Goal: Use online tool/utility: Utilize a website feature to perform a specific function

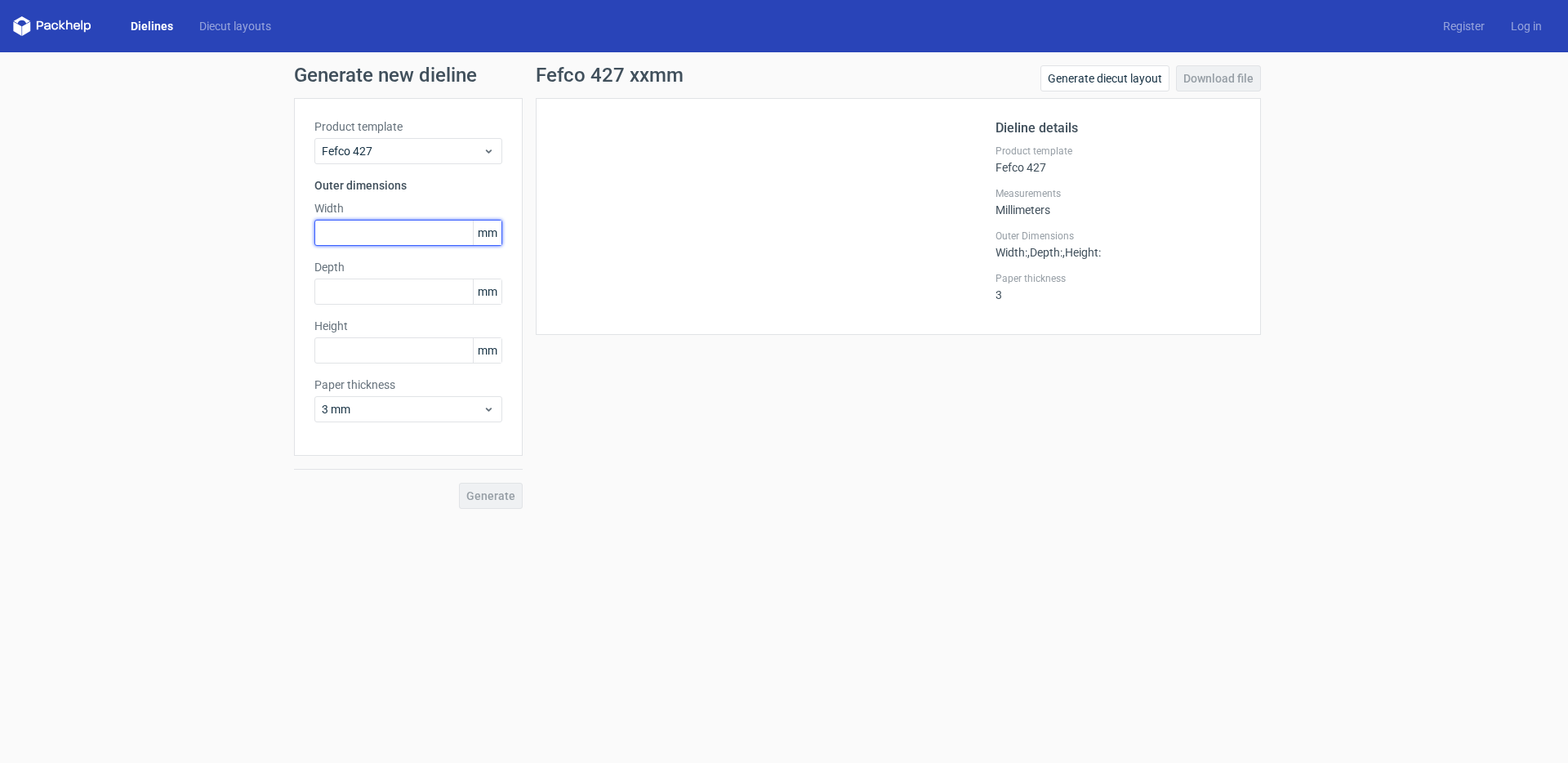
click at [399, 237] on input "text" at bounding box center [408, 232] width 188 height 26
type input "128"
type input "80"
type input "40"
click at [459, 483] on button "Generate" at bounding box center [490, 496] width 64 height 26
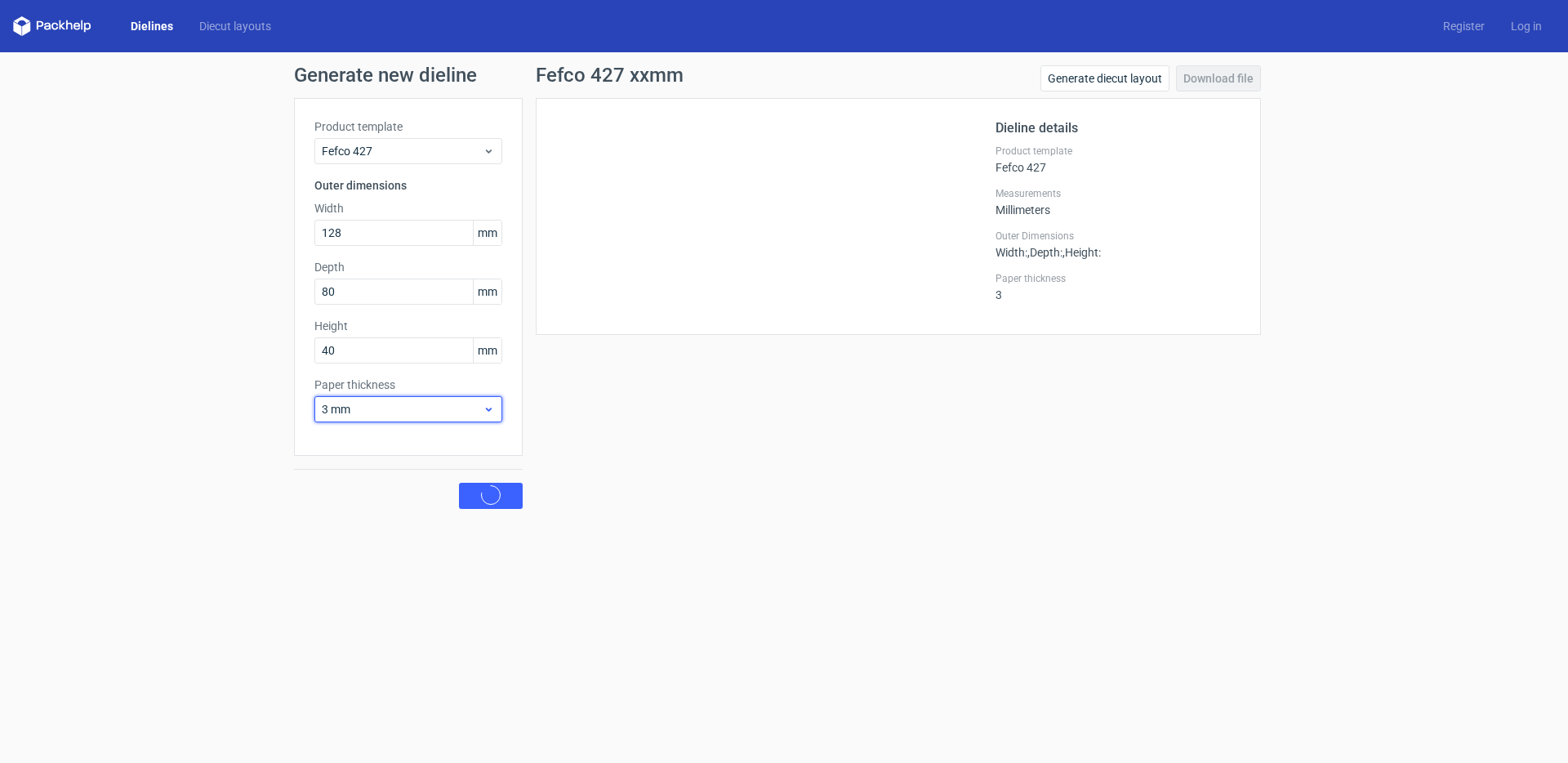
click at [415, 412] on span "3 mm" at bounding box center [402, 409] width 161 height 16
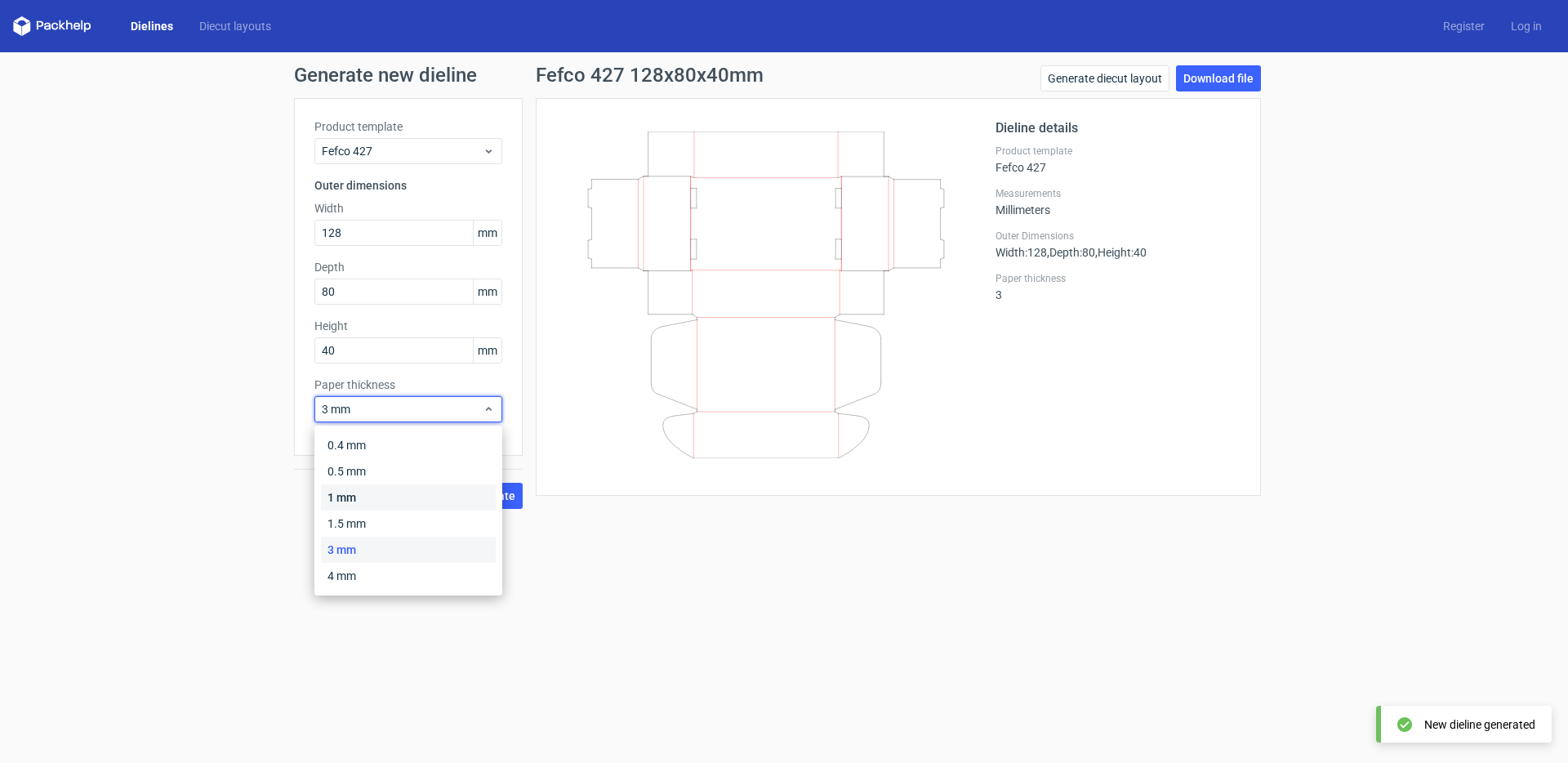
click at [349, 487] on div "1 mm" at bounding box center [408, 497] width 175 height 26
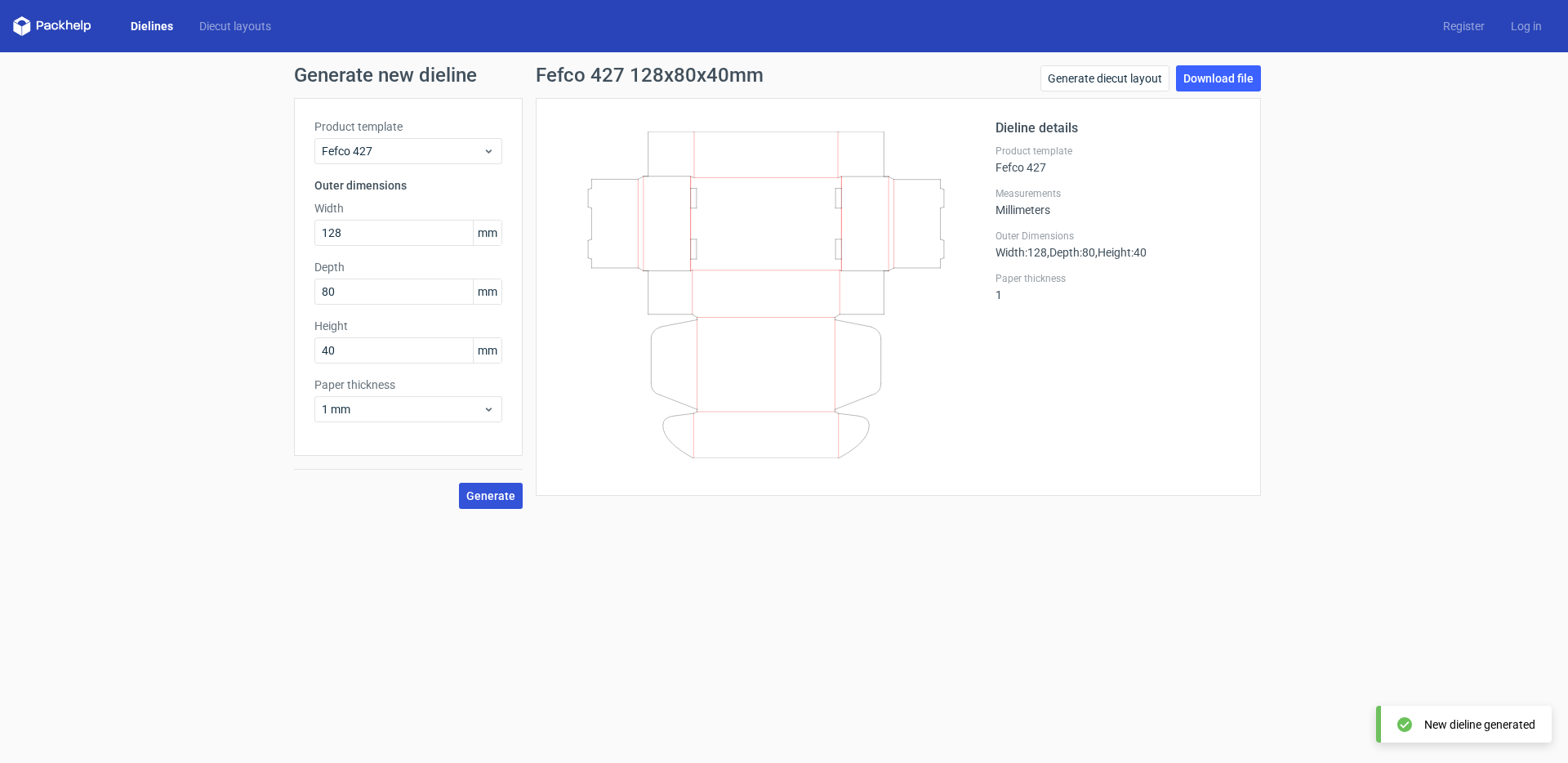
click at [507, 504] on button "Generate" at bounding box center [490, 496] width 64 height 26
click at [398, 407] on span "1 mm" at bounding box center [402, 409] width 161 height 16
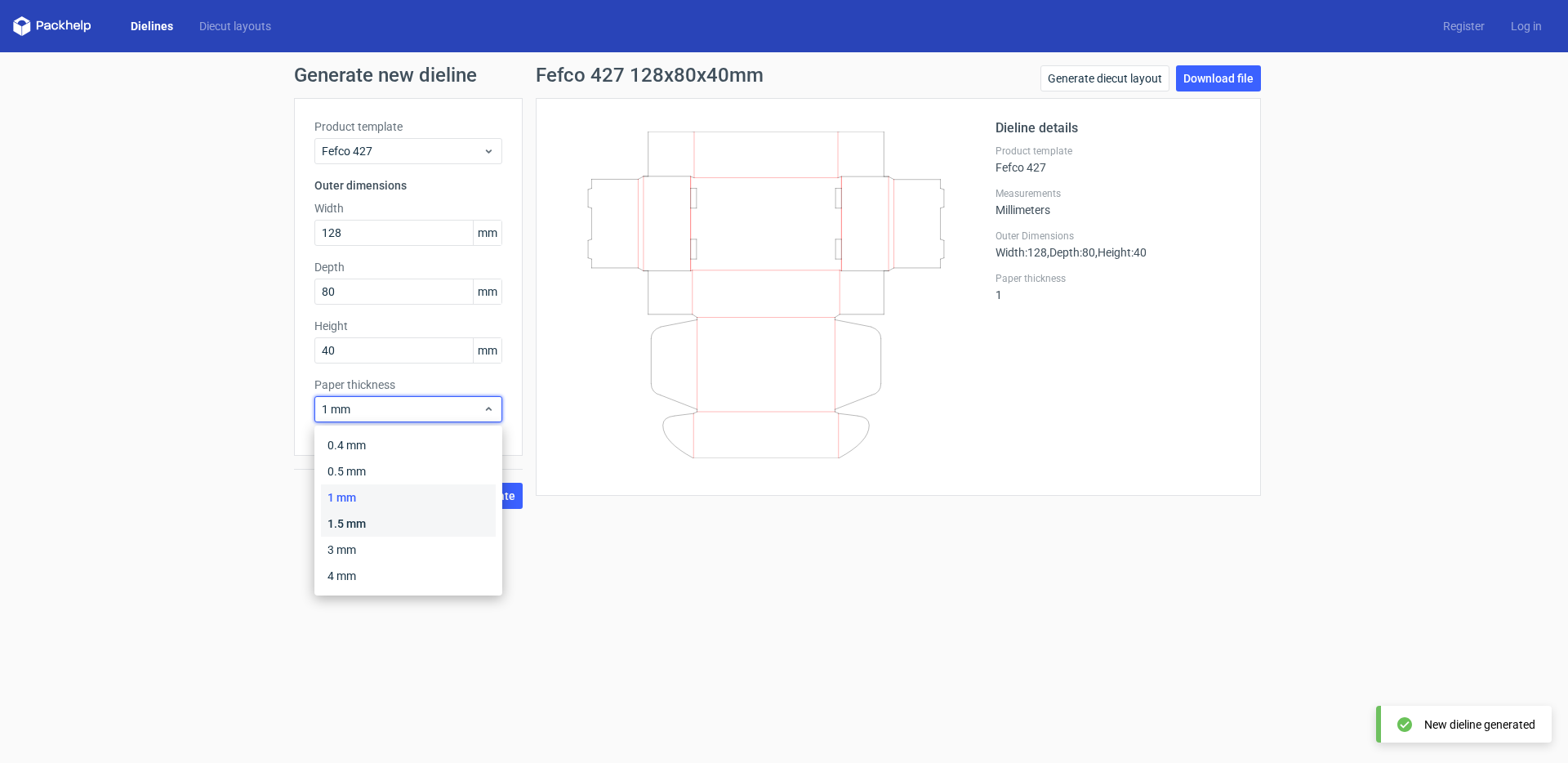
click at [348, 519] on div "1.5 mm" at bounding box center [408, 523] width 175 height 26
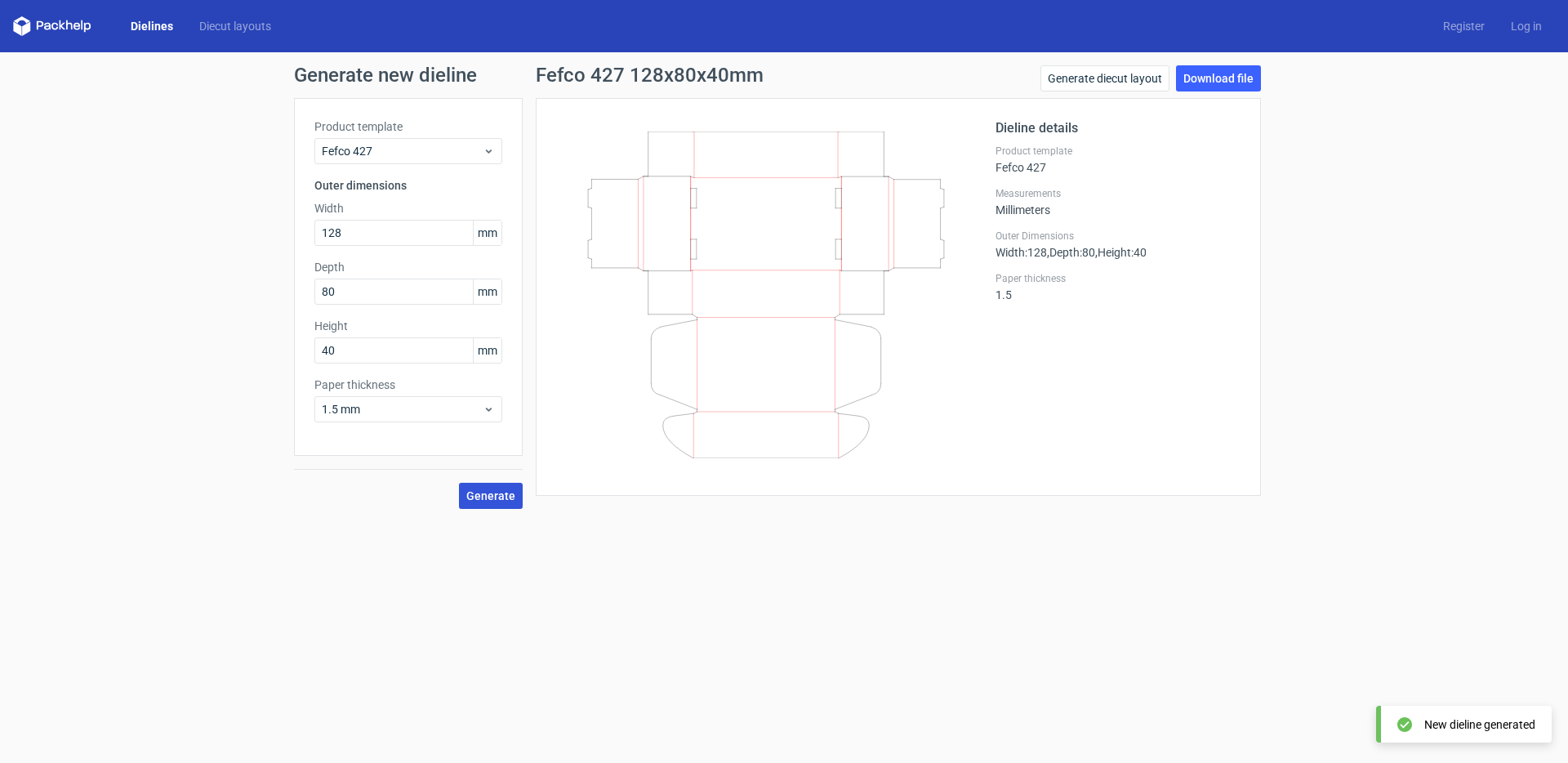
click at [504, 501] on span "Generate" at bounding box center [490, 496] width 49 height 12
